Goal: Book appointment/travel/reservation

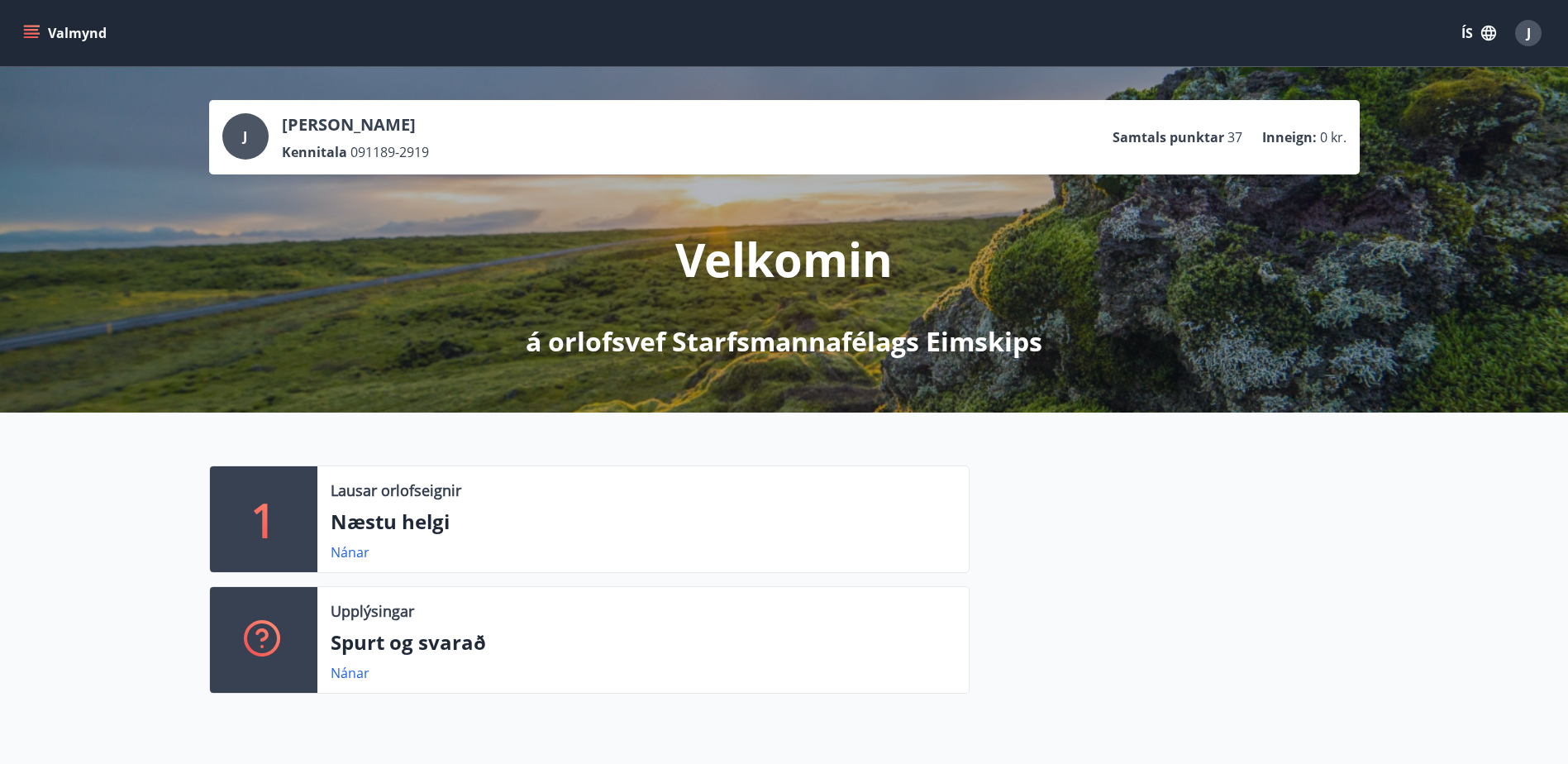
click at [43, 30] on button "Valmynd" at bounding box center [66, 33] width 93 height 30
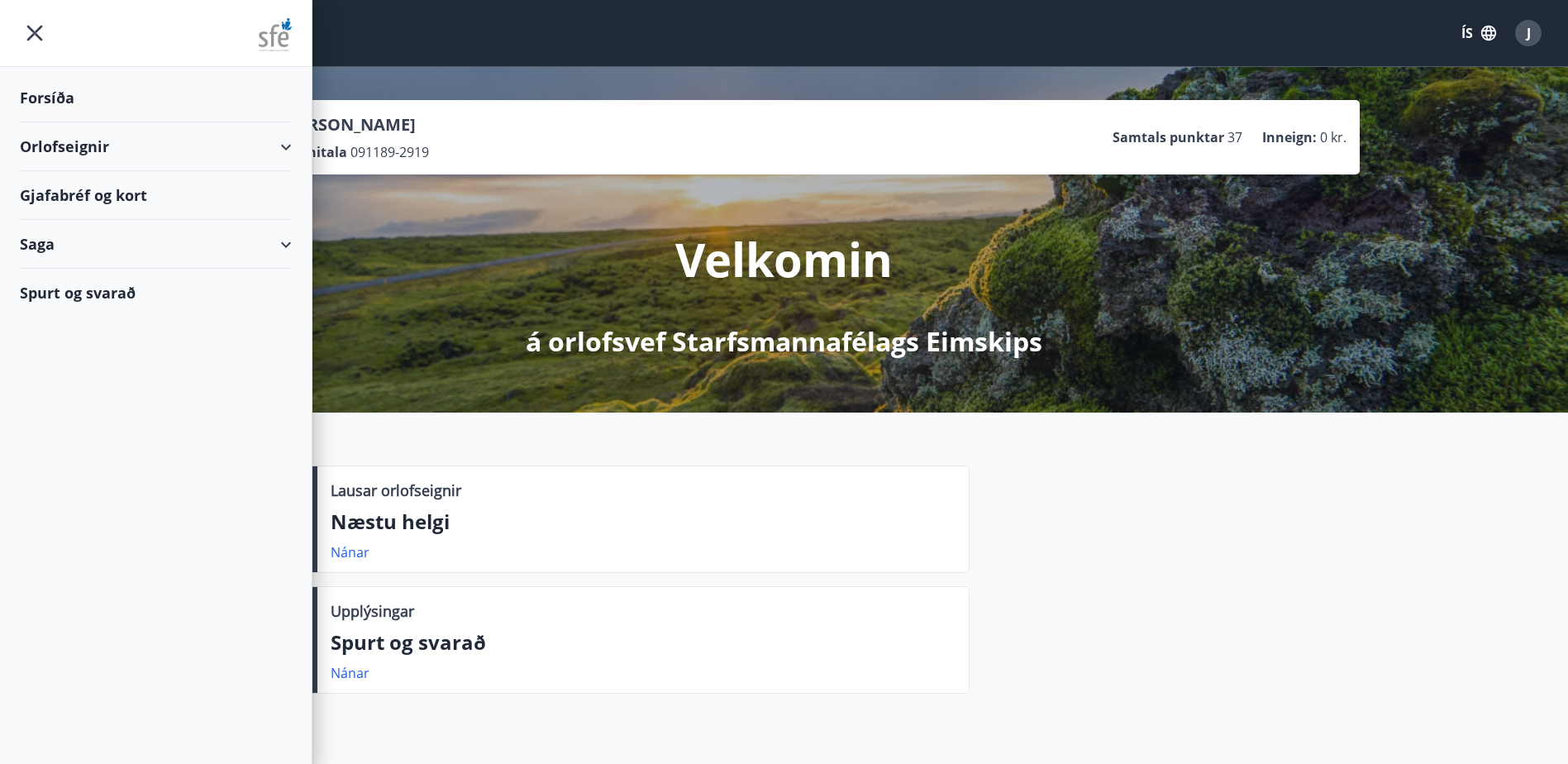
click at [247, 138] on div "Orlofseignir" at bounding box center [156, 147] width 272 height 49
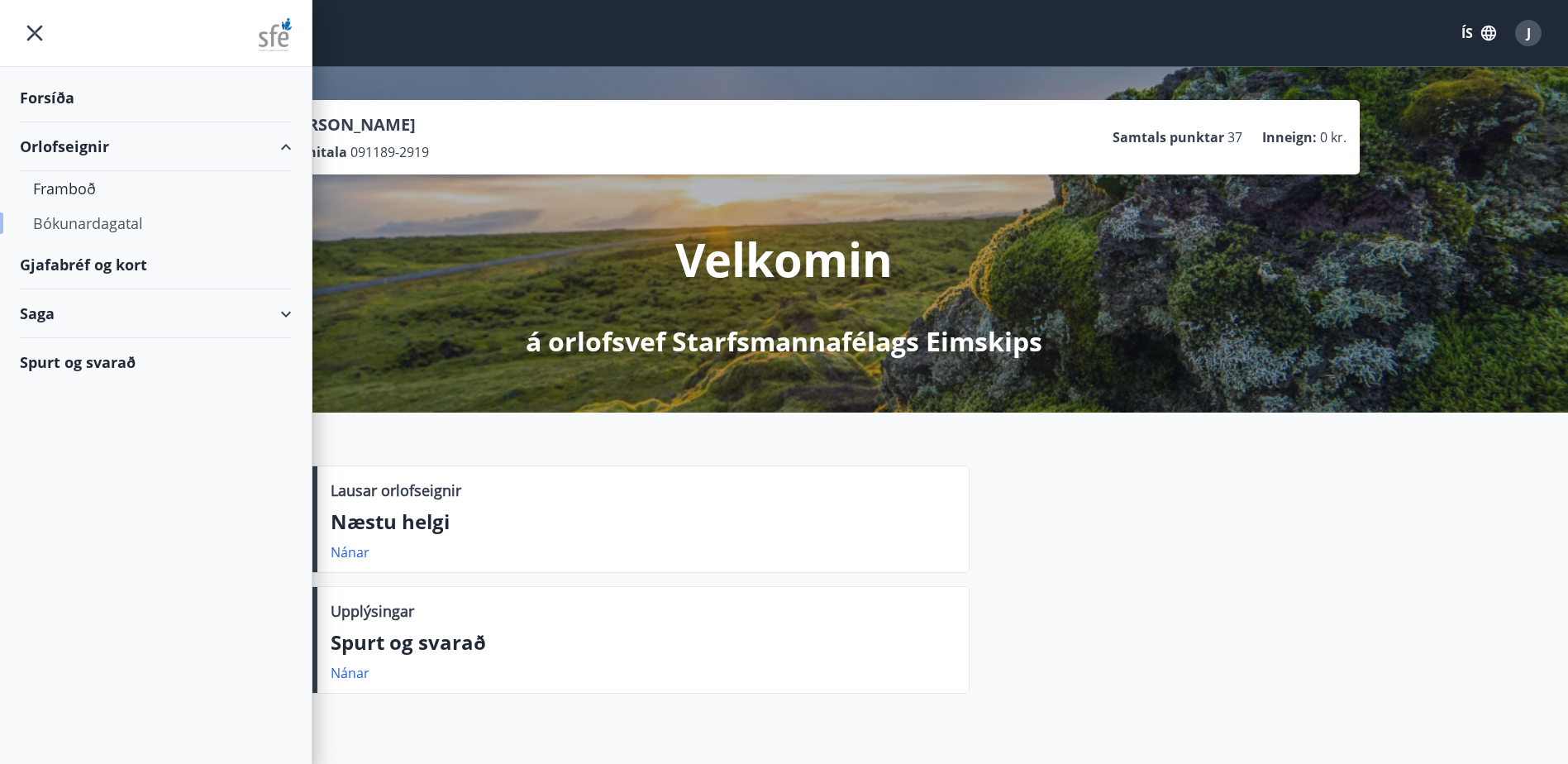
click at [119, 222] on div "Bókunardagatal" at bounding box center [156, 223] width 245 height 34
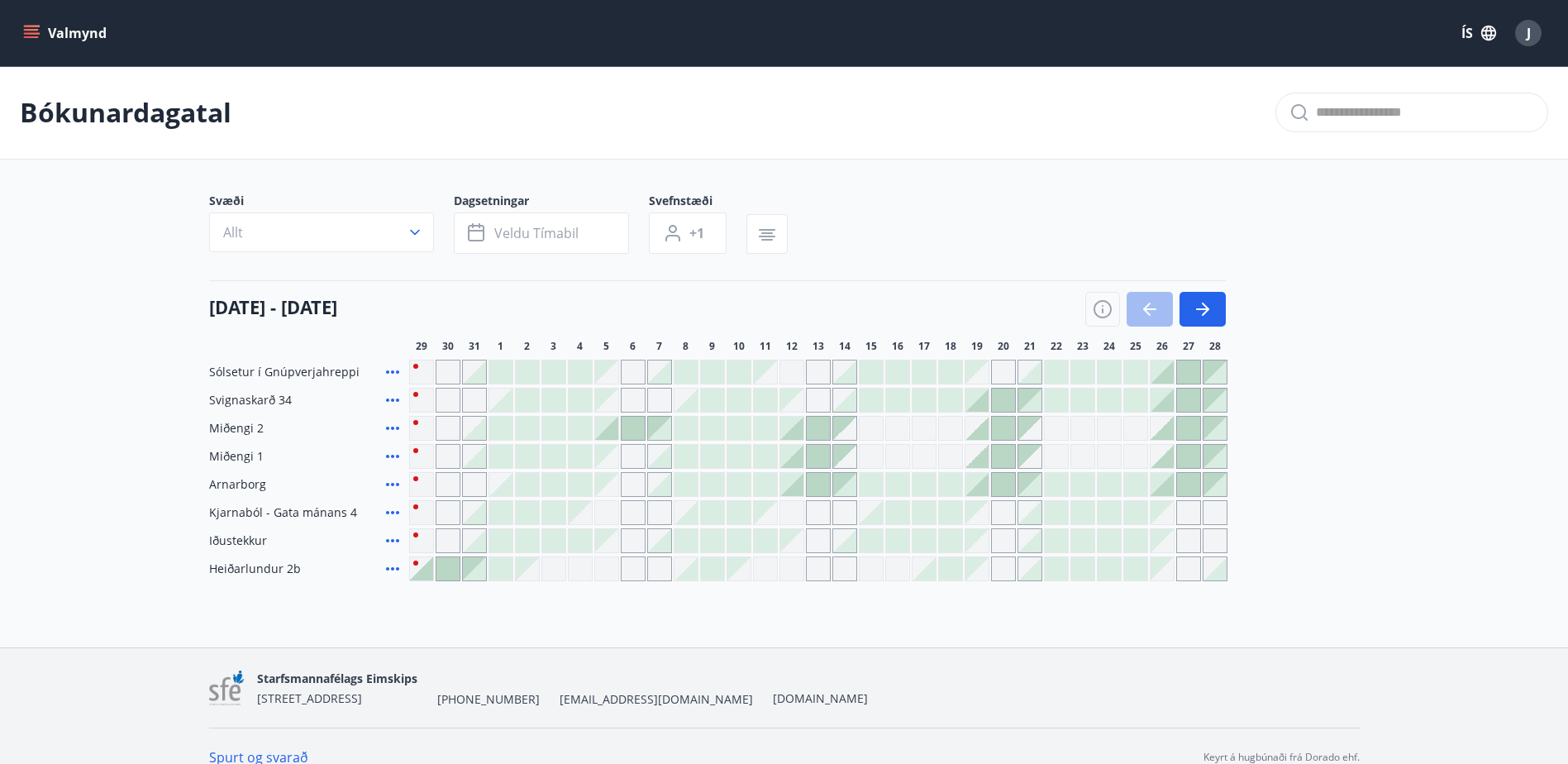
click at [418, 238] on icon "button" at bounding box center [414, 233] width 16 height 16
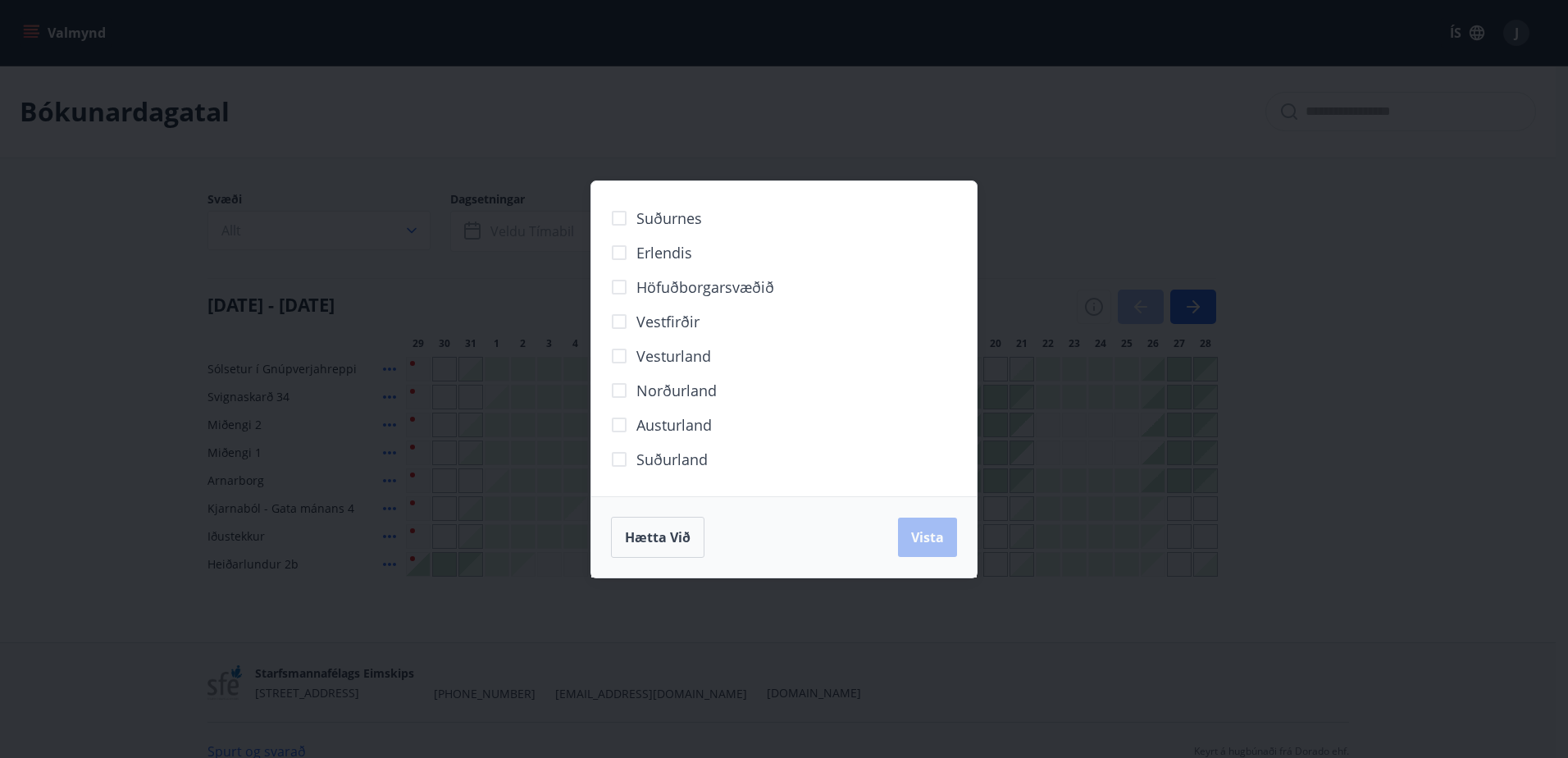
click at [386, 104] on div "Suðurnes Erlendis Höfuðborgarsvæðið [GEOGRAPHIC_DATA] [GEOGRAPHIC_DATA] [GEOGRA…" at bounding box center [784, 379] width 1568 height 758
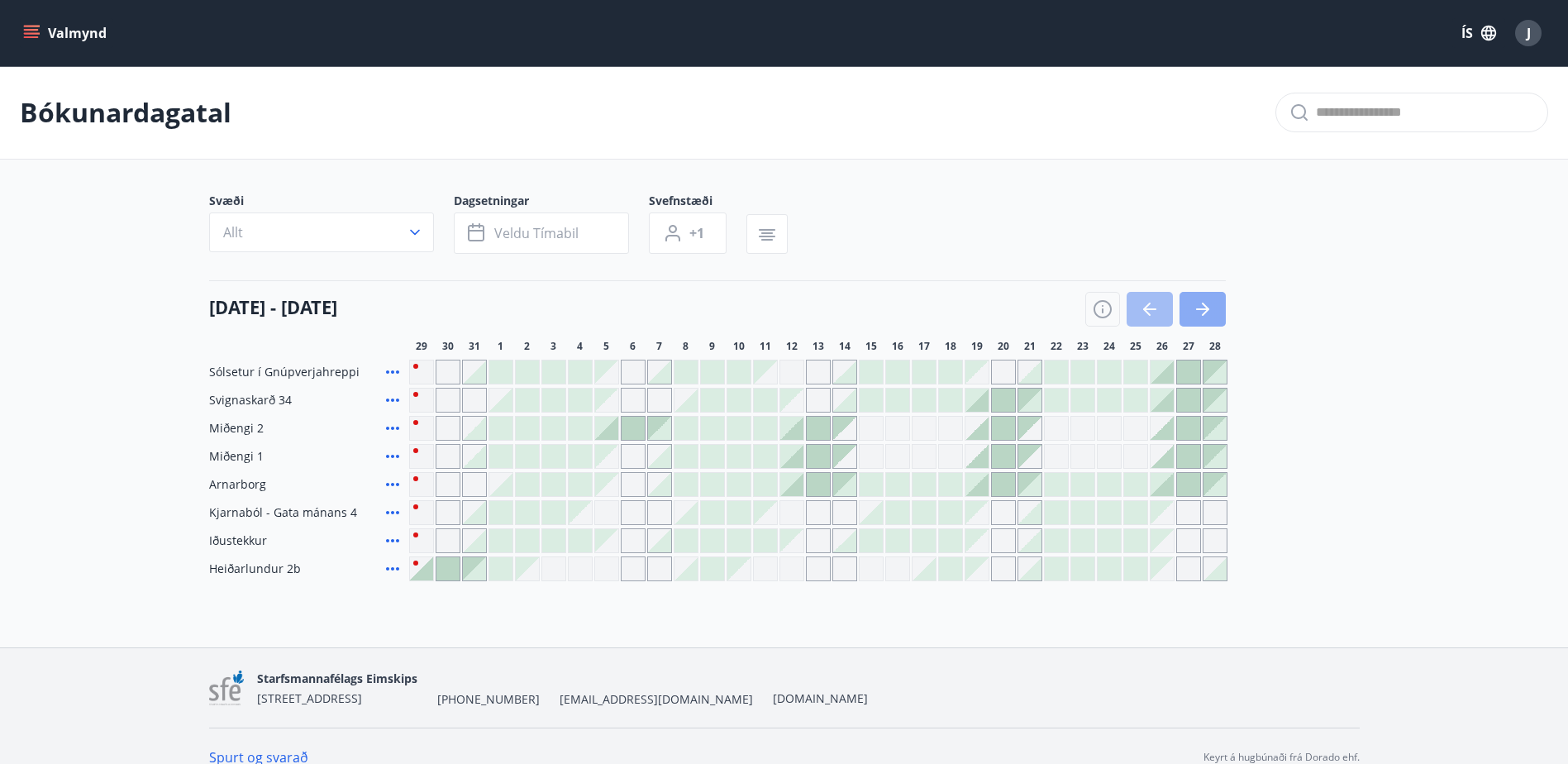
click at [1210, 306] on icon "button" at bounding box center [1202, 310] width 20 height 20
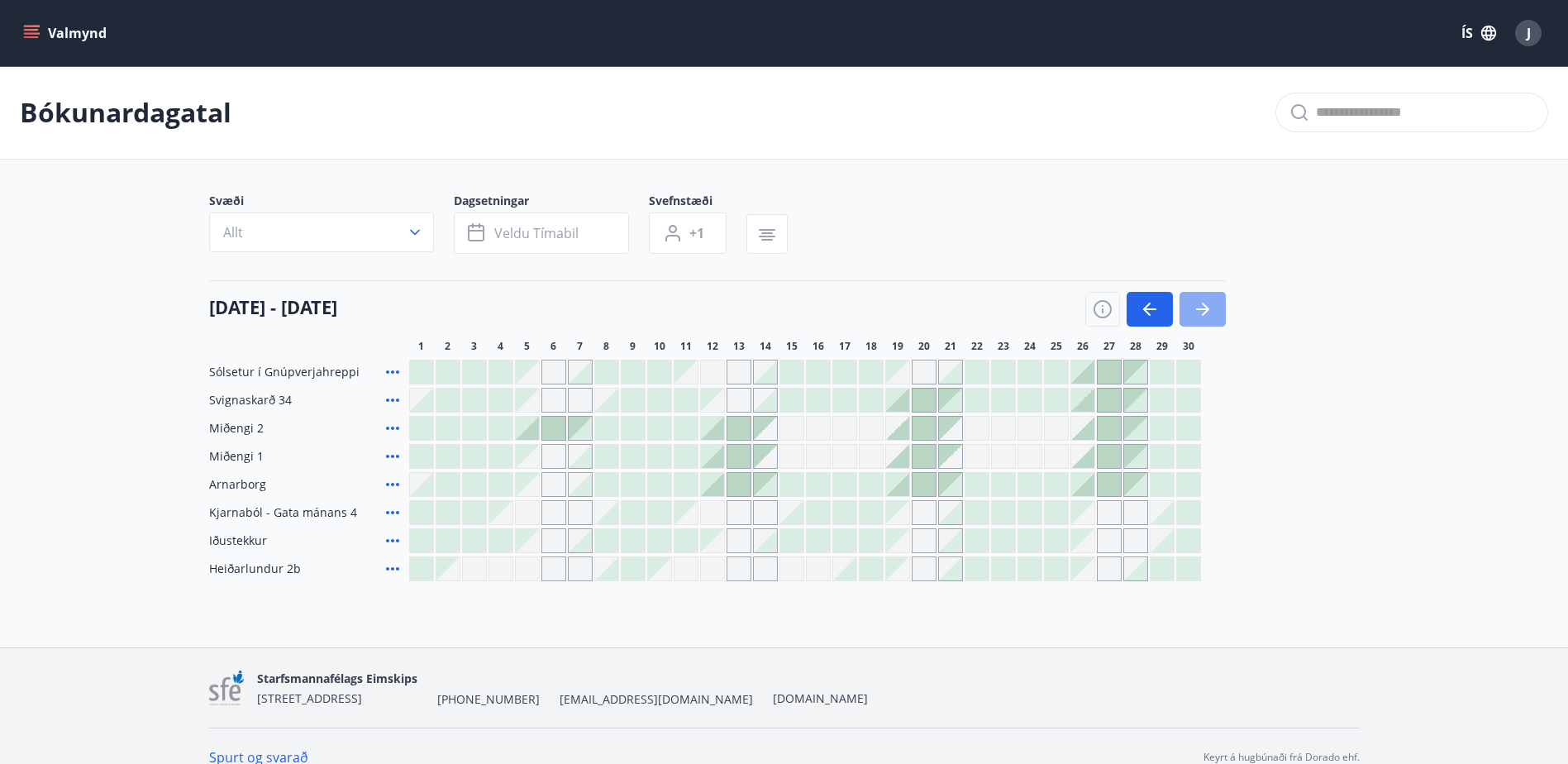
click at [1210, 306] on icon "button" at bounding box center [1202, 310] width 20 height 20
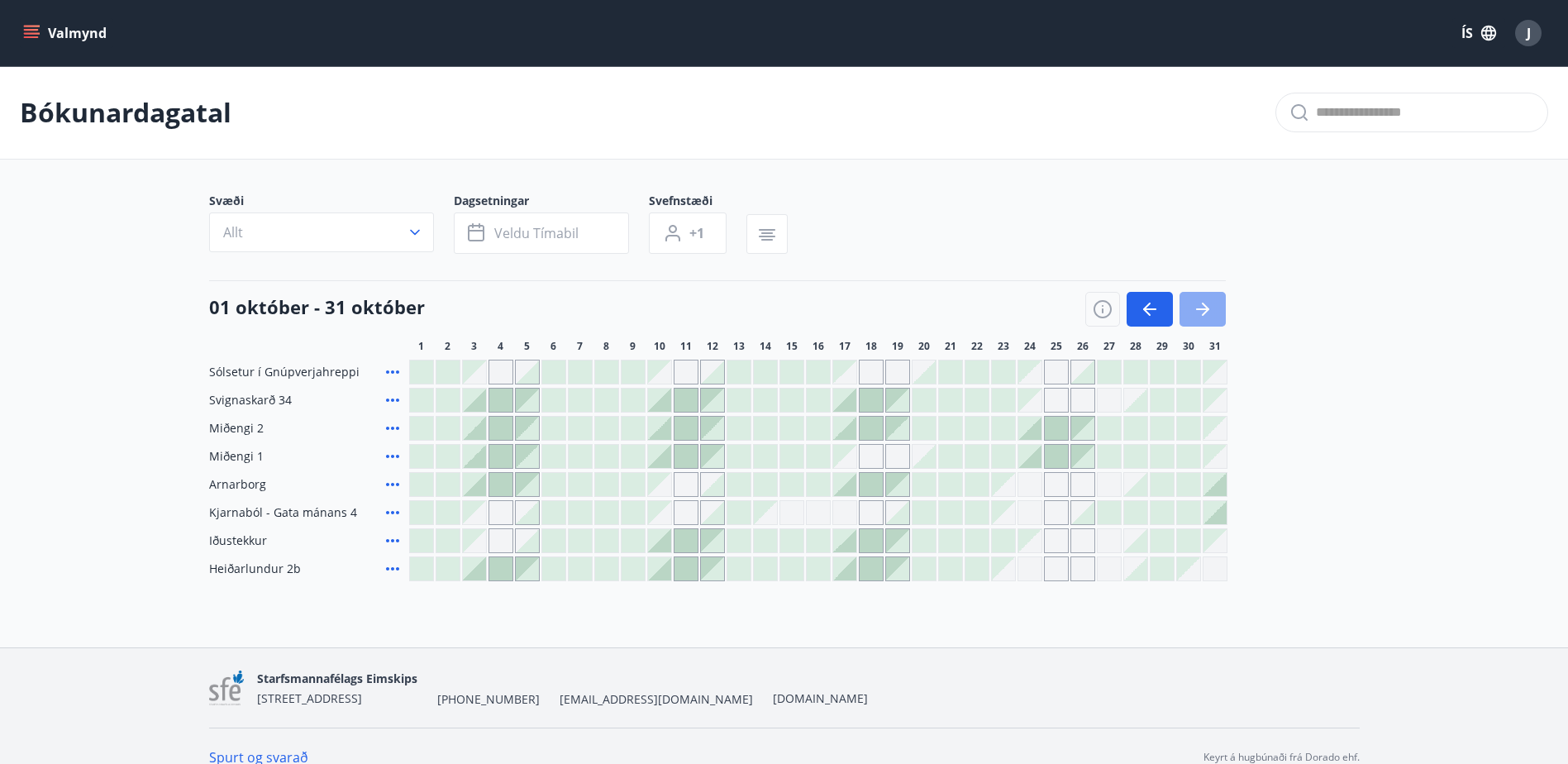
click at [1210, 306] on icon "button" at bounding box center [1202, 310] width 20 height 20
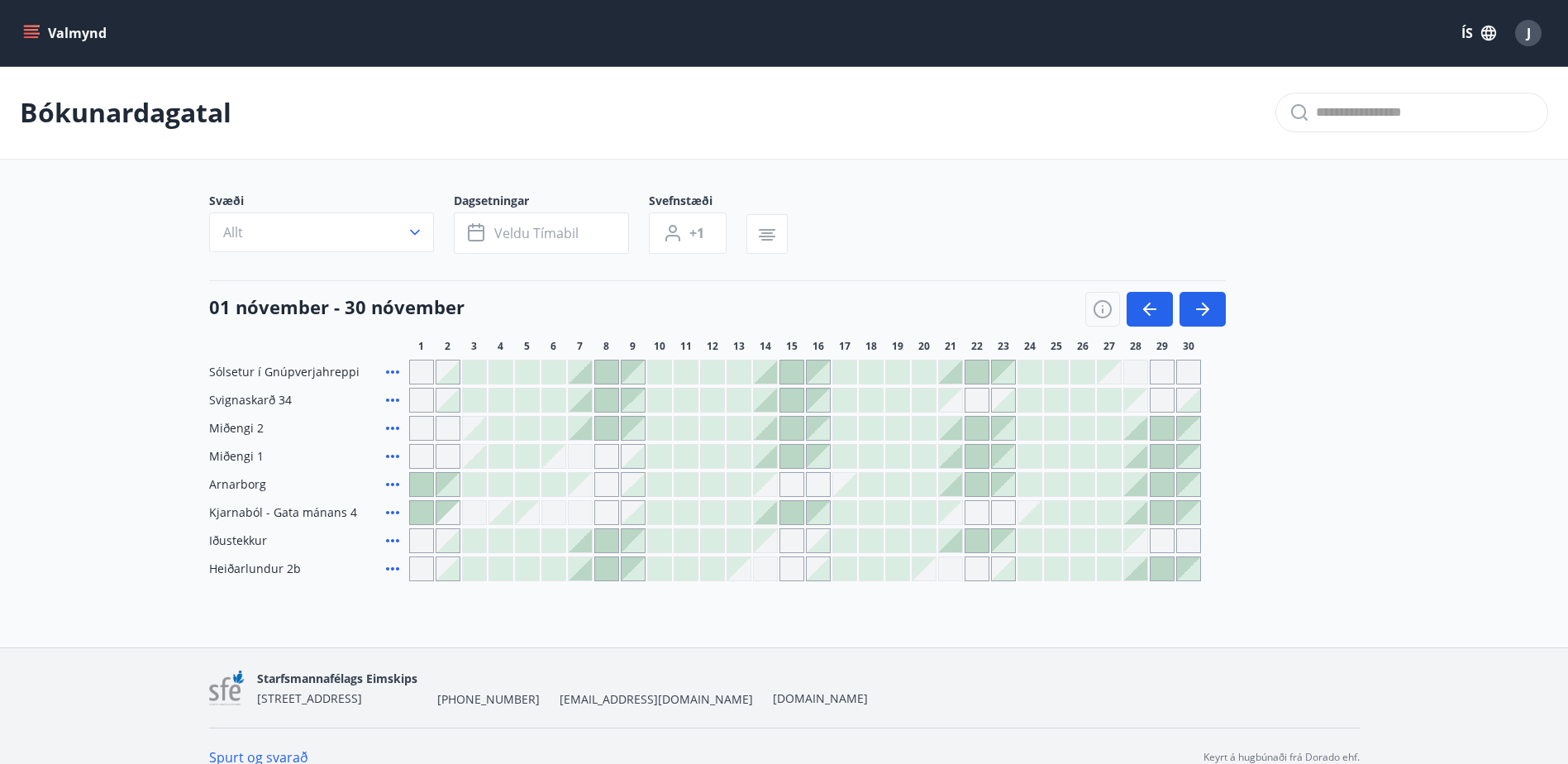
click at [1141, 572] on div at bounding box center [1136, 569] width 24 height 24
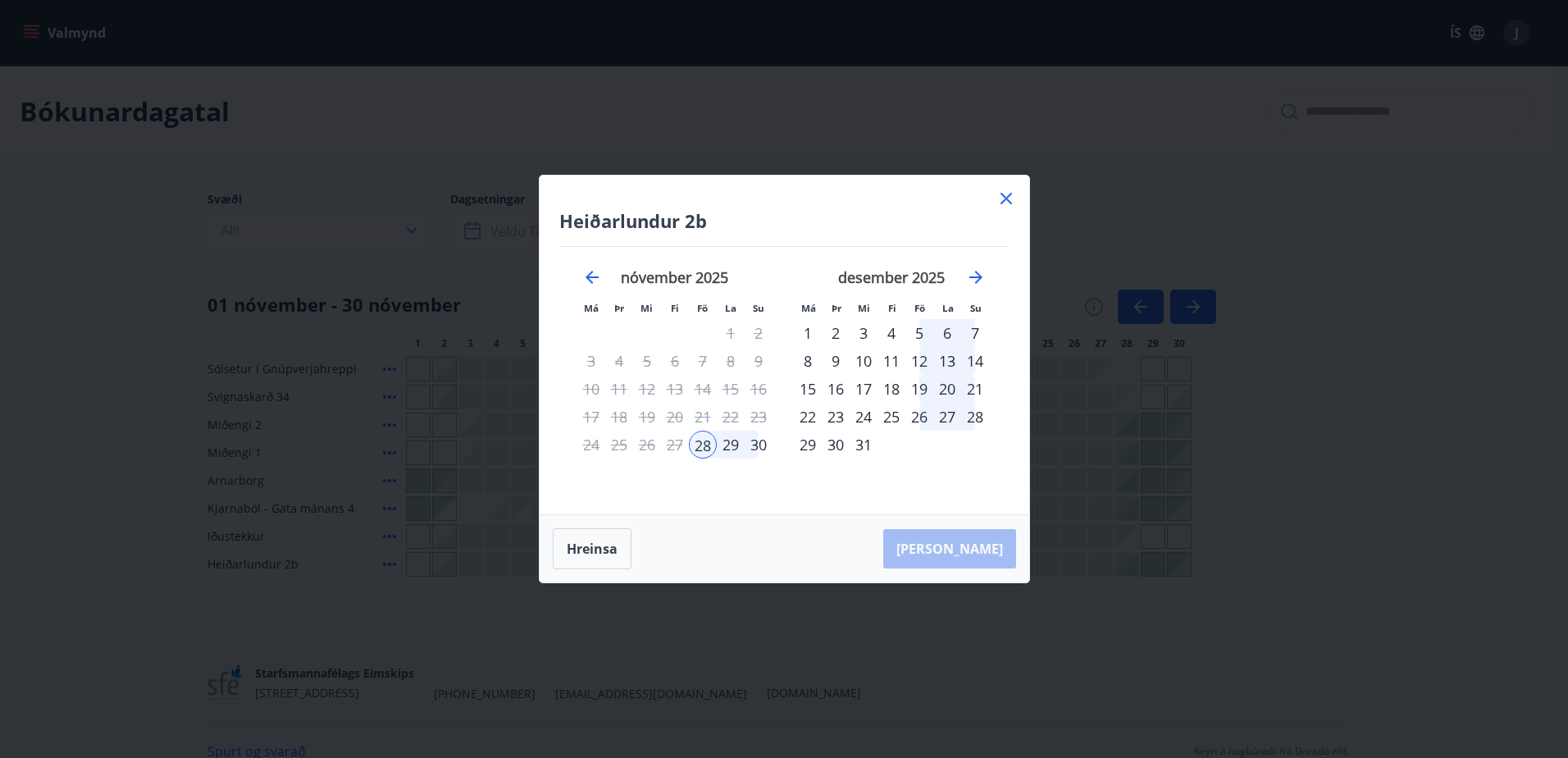
click at [756, 449] on div "30" at bounding box center [758, 445] width 28 height 28
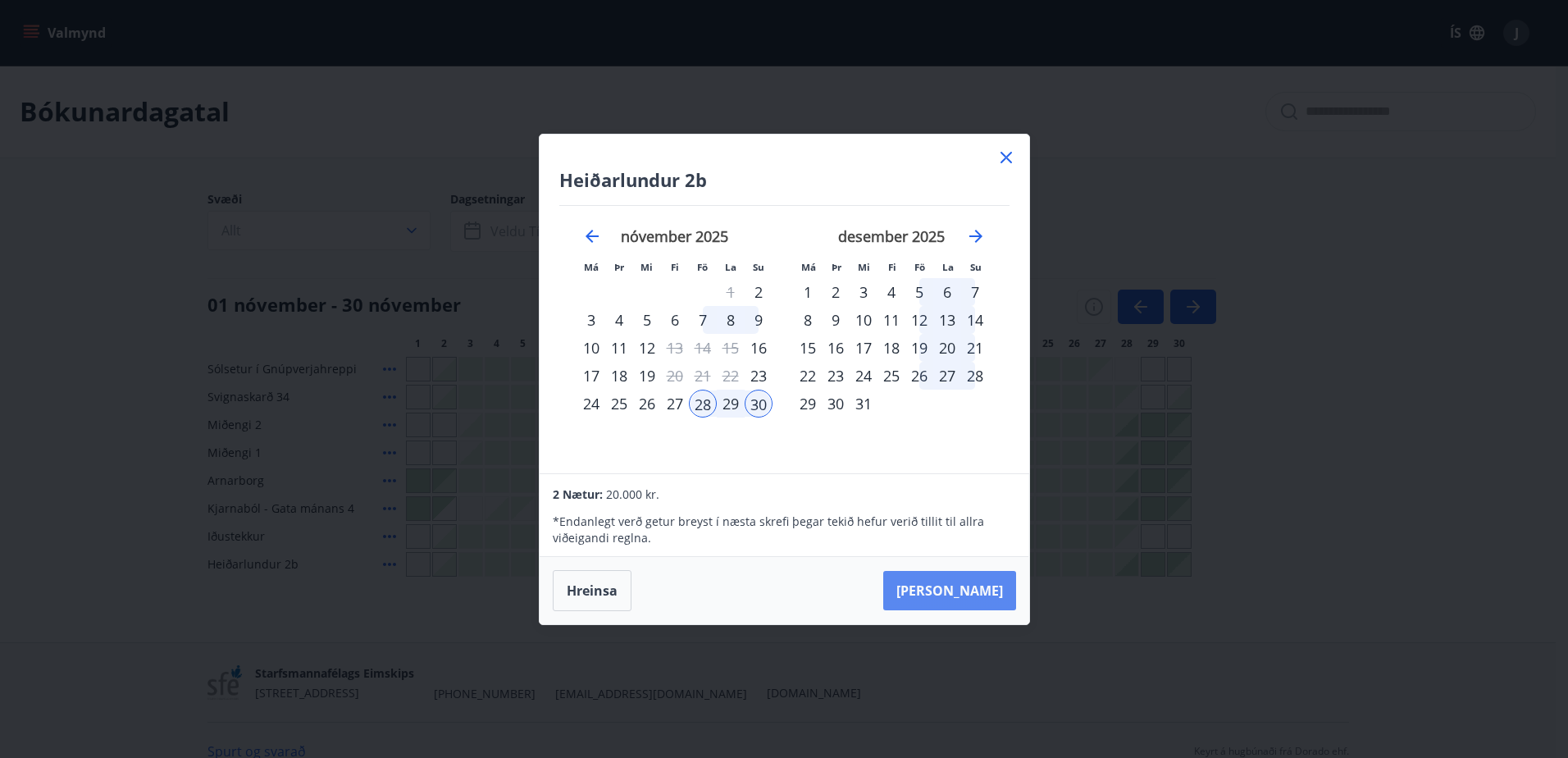
click at [992, 588] on button "[PERSON_NAME]" at bounding box center [950, 591] width 133 height 40
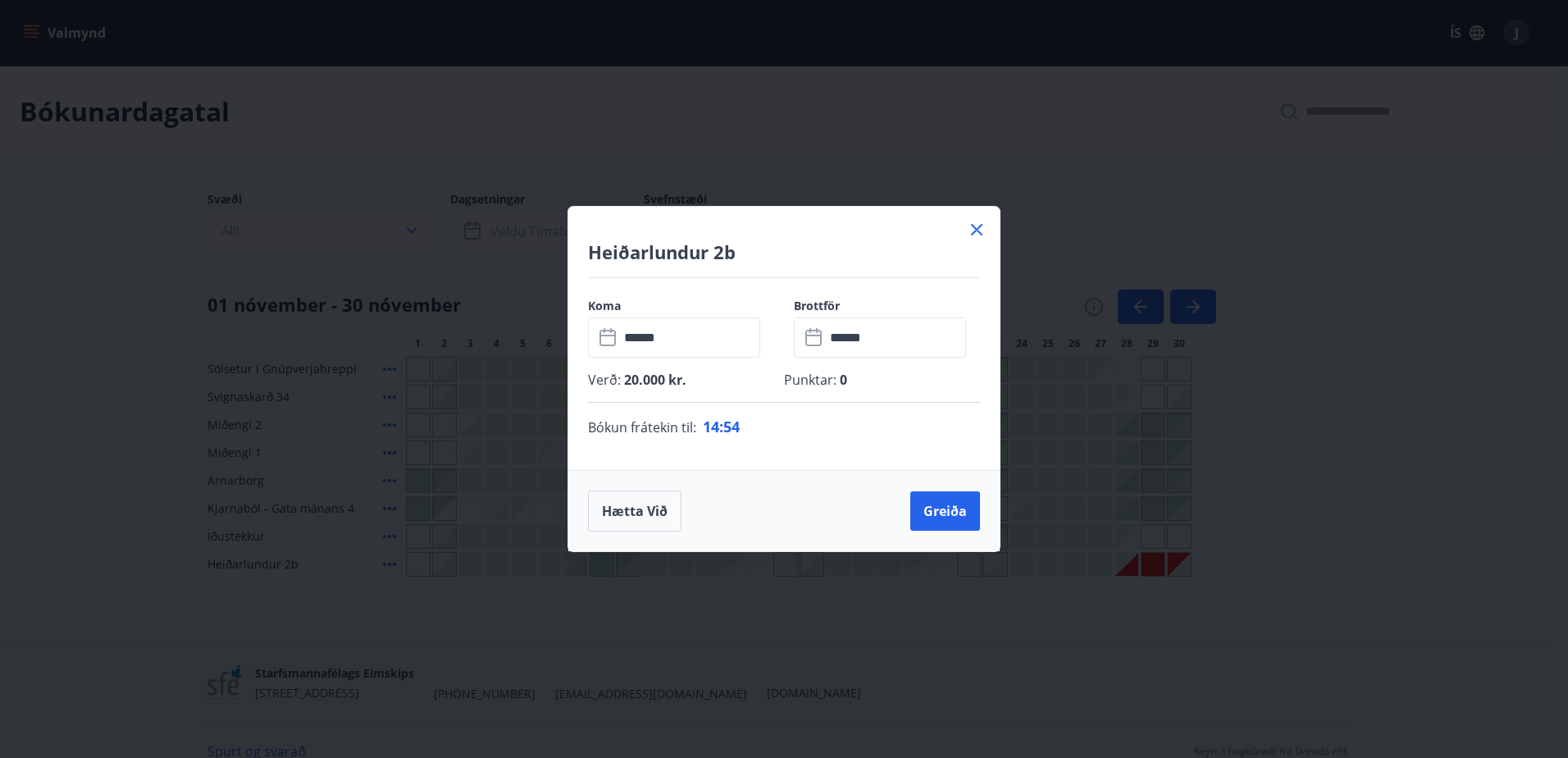
click at [970, 225] on icon at bounding box center [977, 230] width 20 height 20
